Goal: Information Seeking & Learning: Learn about a topic

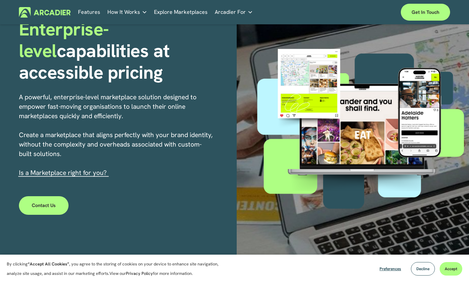
click at [0, 0] on h5 "Why Arcadier" at bounding box center [0, 0] width 0 height 0
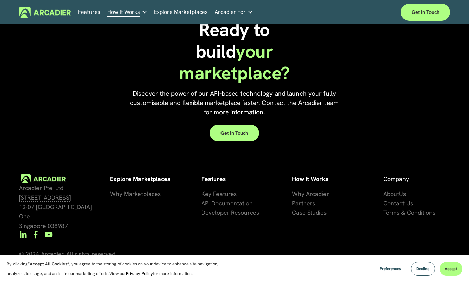
scroll to position [583, 0]
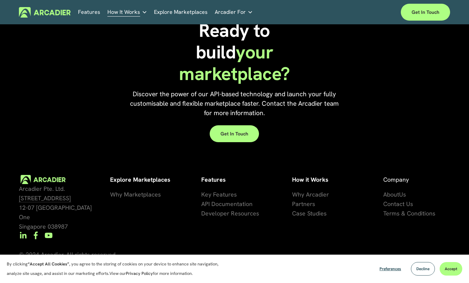
click at [165, 16] on link "Explore Marketplaces" at bounding box center [181, 12] width 54 height 10
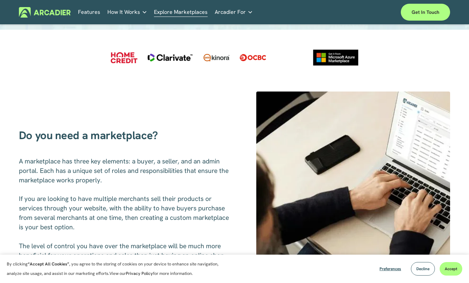
scroll to position [187, 0]
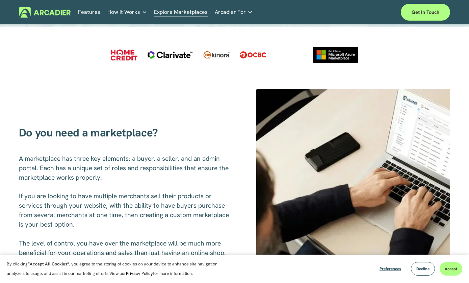
click at [0, 0] on link "Retail Marketplaces Whatever you are offering to your customer, we bring it all…" at bounding box center [0, 0] width 0 height 0
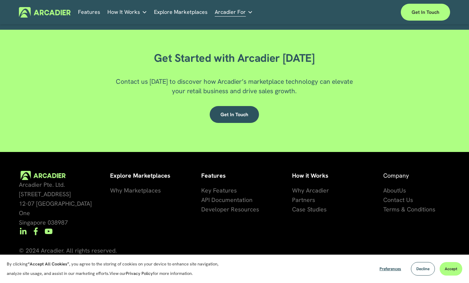
scroll to position [1075, 0]
click at [0, 0] on p "Intuitive marketplaces tailored to your business needs." at bounding box center [0, 0] width 0 height 0
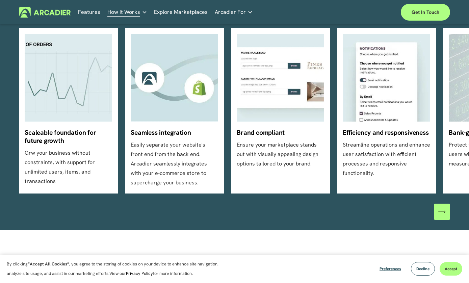
scroll to position [202, 0]
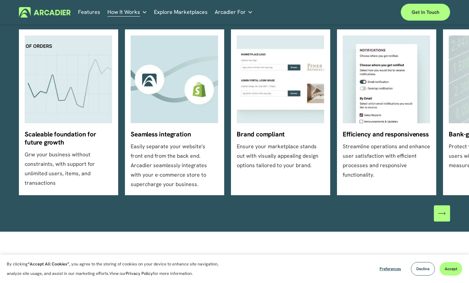
click at [441, 210] on icon "\a \a \a Next\a \a" at bounding box center [442, 213] width 7 height 7
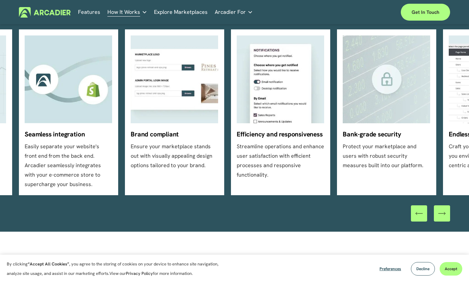
click at [441, 210] on icon "\a \a \a Next\a \a" at bounding box center [442, 213] width 7 height 7
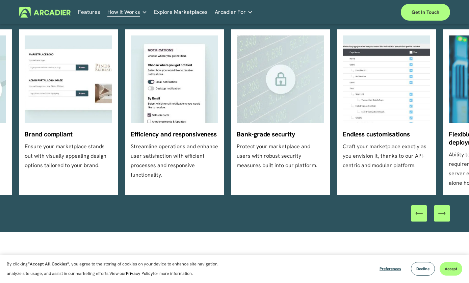
click at [441, 210] on icon "\a \a \a Next\a \a" at bounding box center [442, 213] width 7 height 7
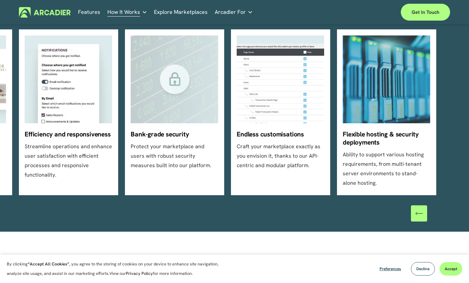
click at [441, 210] on div at bounding box center [430, 213] width 39 height 16
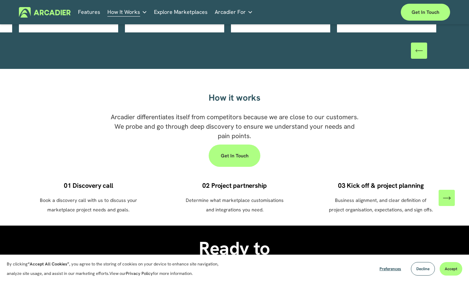
scroll to position [335, 0]
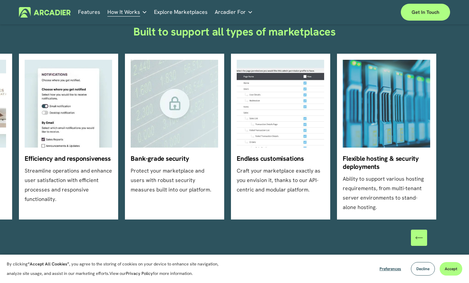
click at [0, 0] on p "Building the world’s most powerful enterprise digital marketplace." at bounding box center [0, 0] width 0 height 0
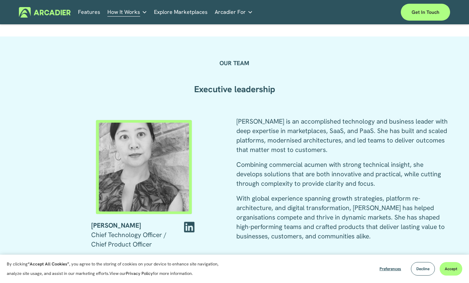
scroll to position [844, 0]
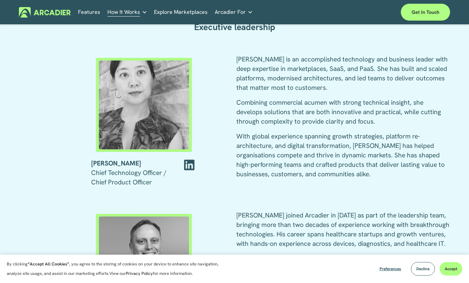
click at [187, 165] on div at bounding box center [189, 165] width 15 height 13
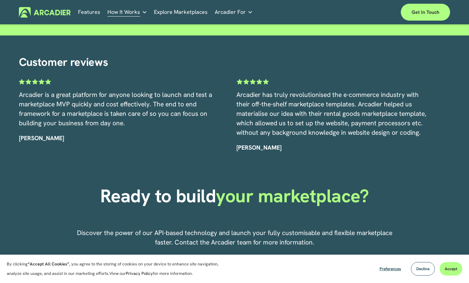
scroll to position [1385, 0]
